Goal: Task Accomplishment & Management: Manage account settings

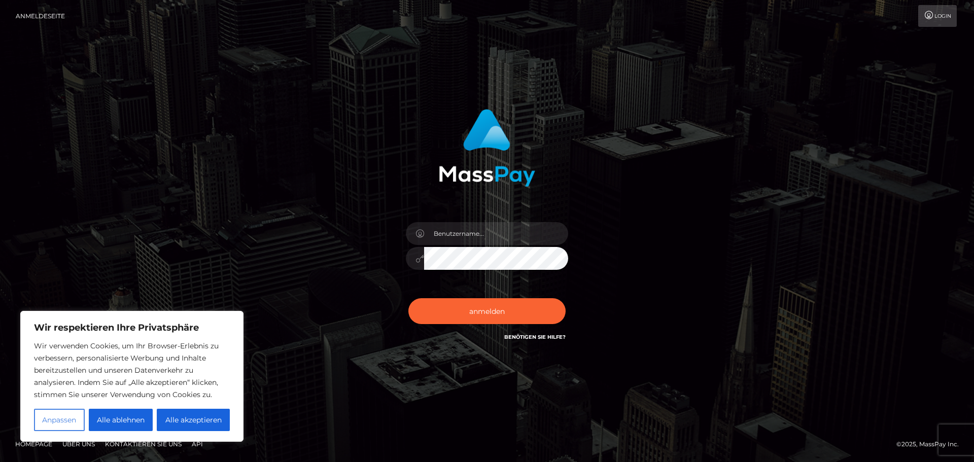
click at [67, 419] on font "Anpassen" at bounding box center [59, 419] width 34 height 9
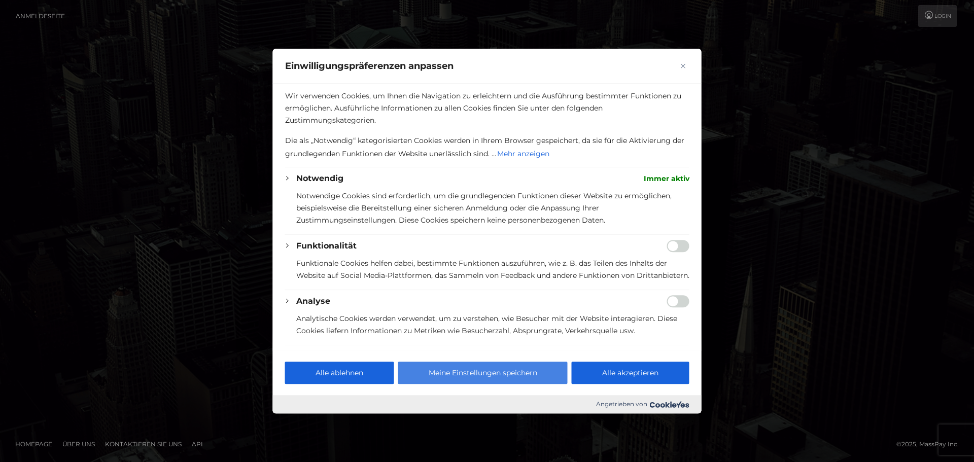
click at [482, 377] on font "Meine Einstellungen speichern" at bounding box center [483, 372] width 109 height 9
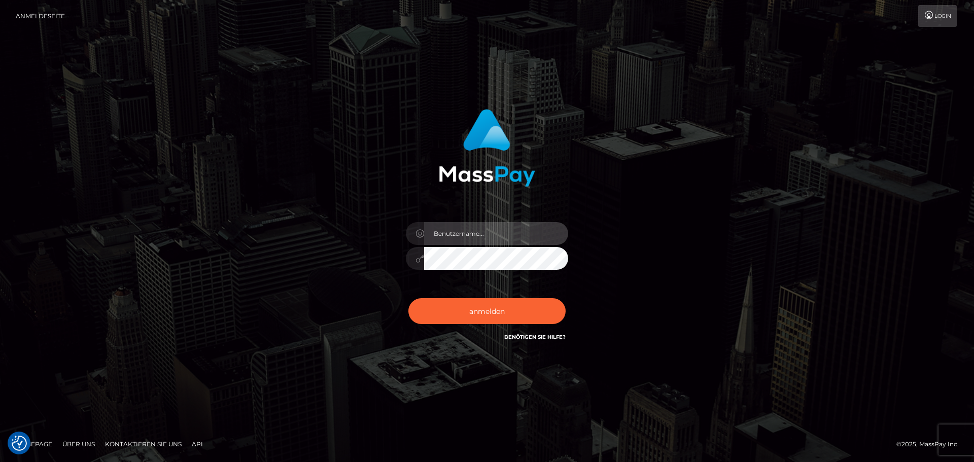
click at [487, 231] on input "text" at bounding box center [496, 233] width 144 height 23
type input "simone.harren@t-online.de"
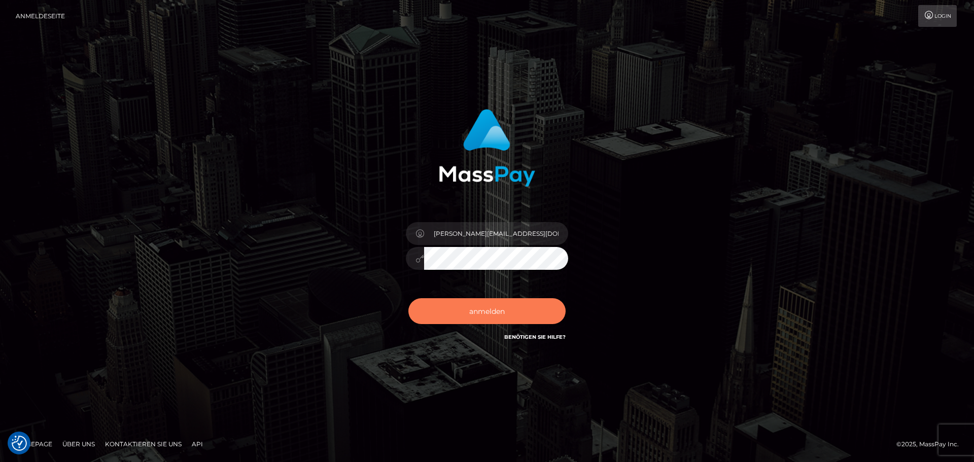
click at [500, 307] on font "anmelden" at bounding box center [487, 311] width 36 height 9
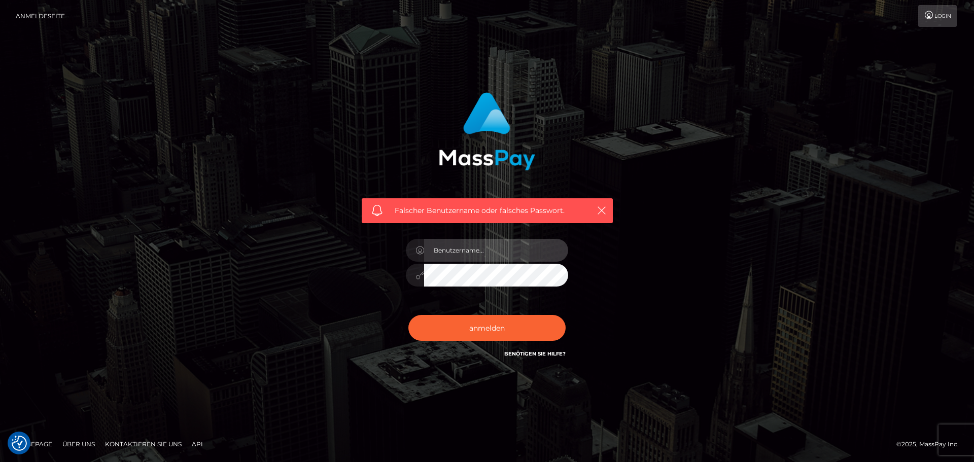
click at [491, 247] on input "text" at bounding box center [496, 250] width 144 height 23
type input "[PERSON_NAME][EMAIL_ADDRESS][DOMAIN_NAME]"
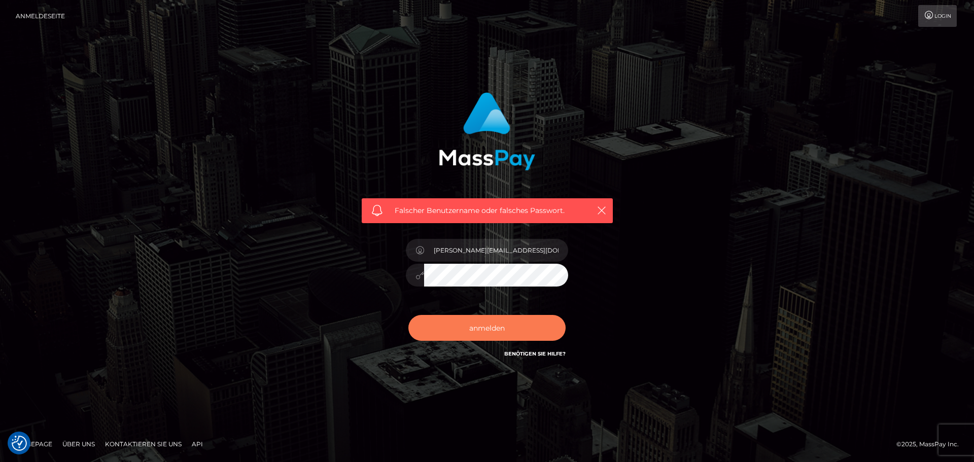
click at [482, 327] on font "anmelden" at bounding box center [487, 328] width 36 height 9
click at [544, 353] on font "Benötigen Sie Hilfe?" at bounding box center [534, 354] width 61 height 7
click at [420, 281] on div at bounding box center [415, 275] width 18 height 23
